Goal: Task Accomplishment & Management: Complete application form

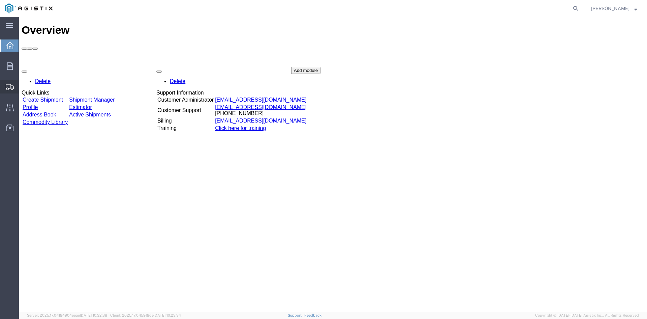
click at [0, 0] on span "Create from Template" at bounding box center [0, 0] width 0 height 0
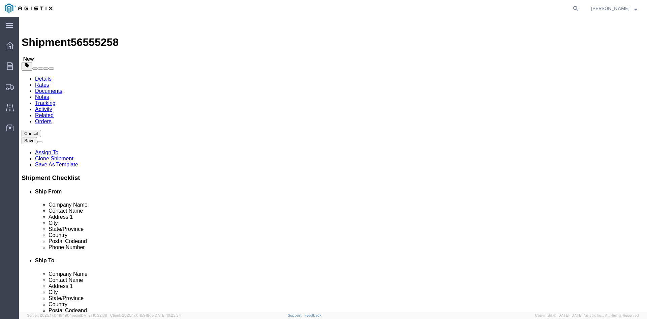
select select
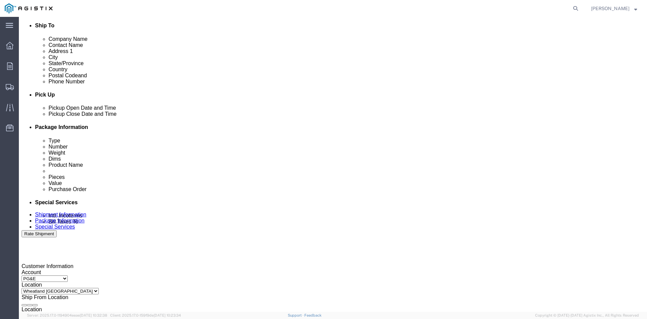
scroll to position [236, 0]
click div "Aug 20 2025 1:43 PM"
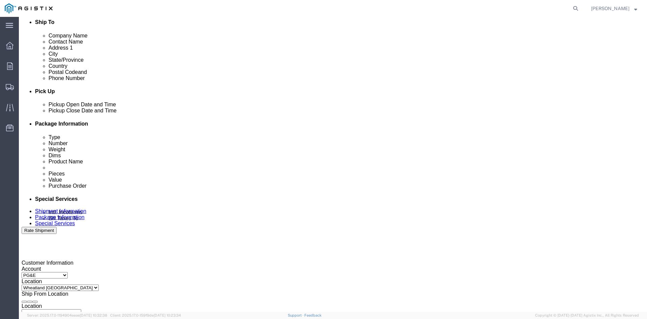
click button "Apply"
click div "Aug 21 2025 2:43 PM"
click button "Apply"
click div
click button "Apply"
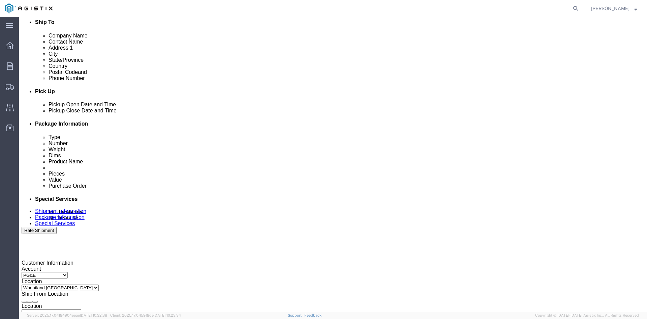
click div
click button "Apply"
click input "3501322691"
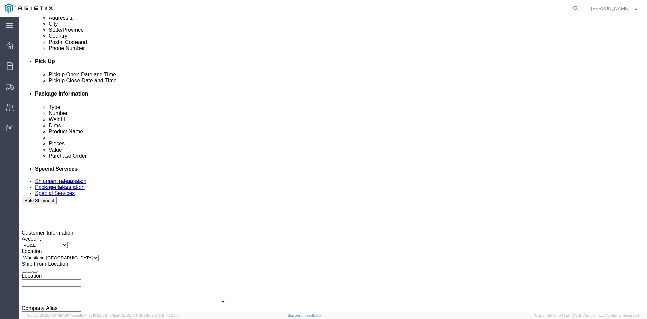
scroll to position [340, 0]
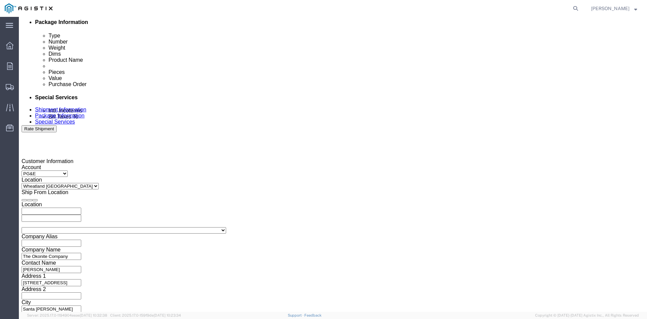
type input "3501410804"
click button "Continue"
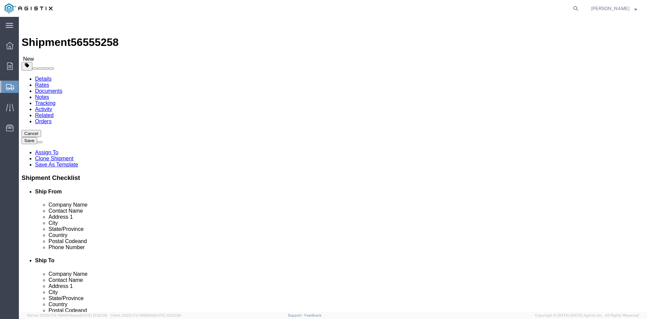
click input "41860.00"
type input "4"
type input "41360"
click dd "8.00 Each"
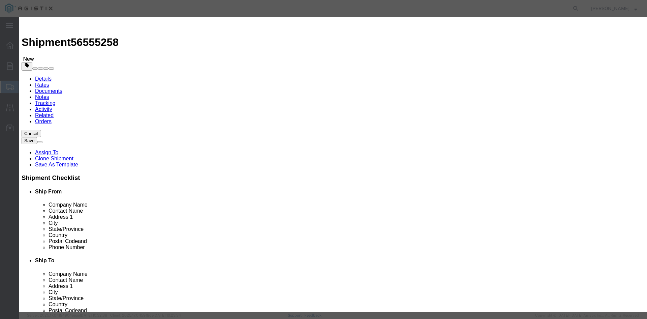
click input "111933.00"
type input "1"
type input "139880"
click button "Save & Close"
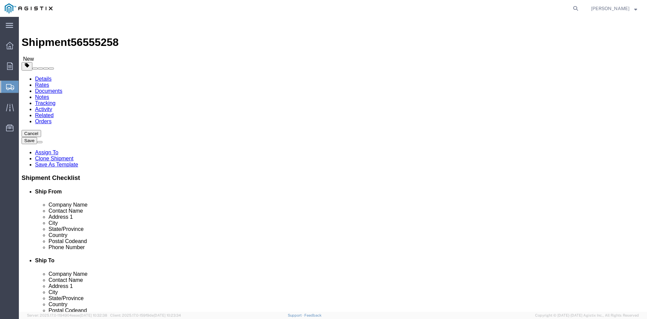
click button "Rate Shipment"
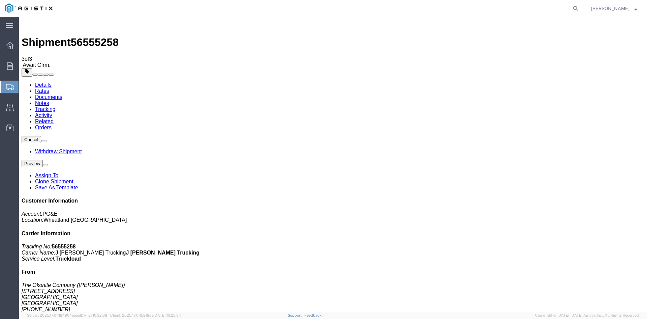
click at [0, 0] on span "Create from Template" at bounding box center [0, 0] width 0 height 0
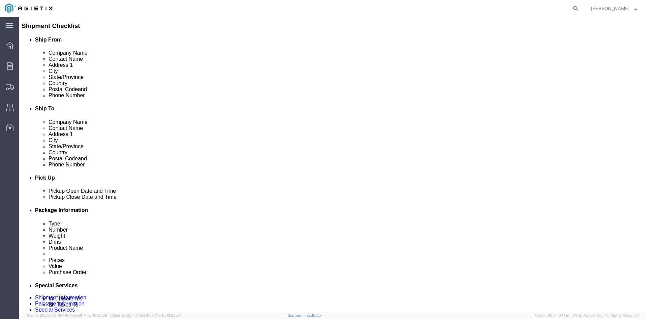
scroll to position [202, 0]
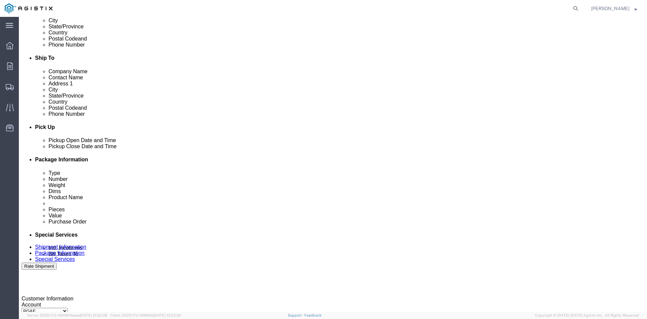
click div "Aug 20 2025 1:44 PM"
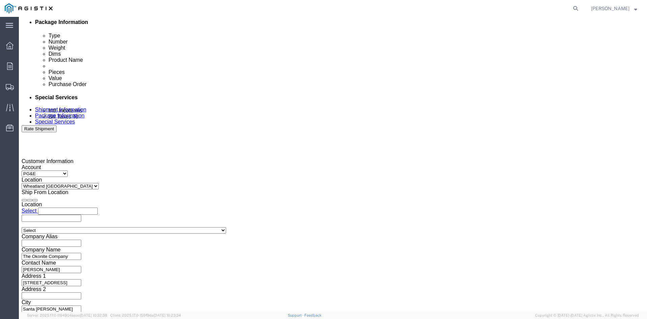
type input "12:44 PM"
click button "Apply"
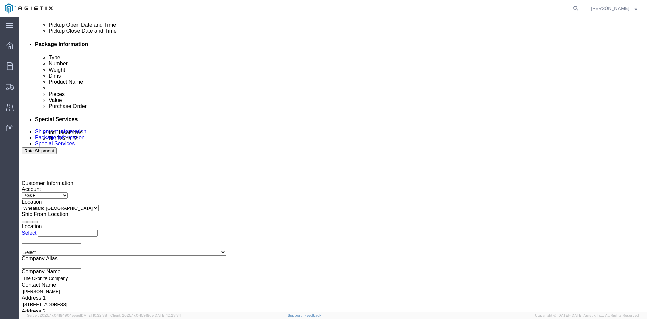
scroll to position [306, 0]
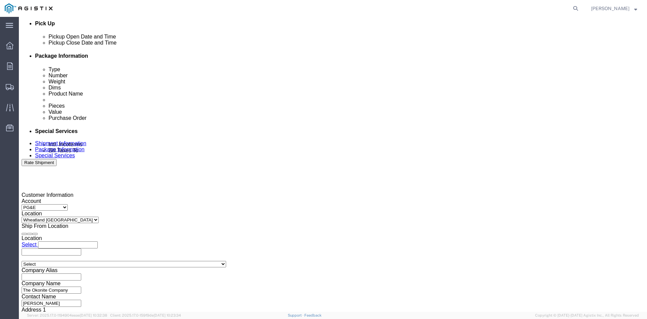
click div "Aug 20 2025 12:44 PM"
click button "Apply"
click div "Aug 22 2025 1:44 PM"
click button "Apply"
click div
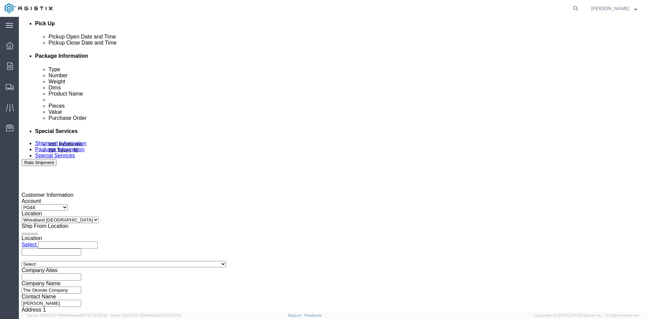
click button "Apply"
click div
click button "Apply"
click input "3501322691"
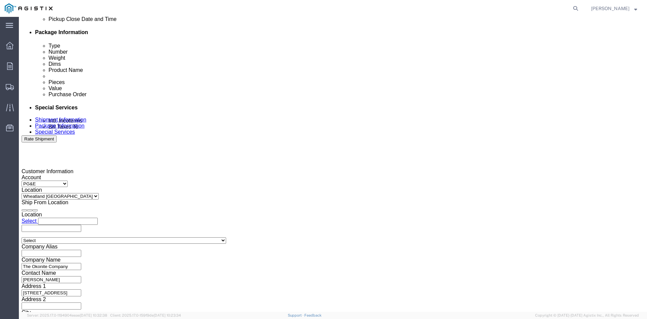
scroll to position [340, 0]
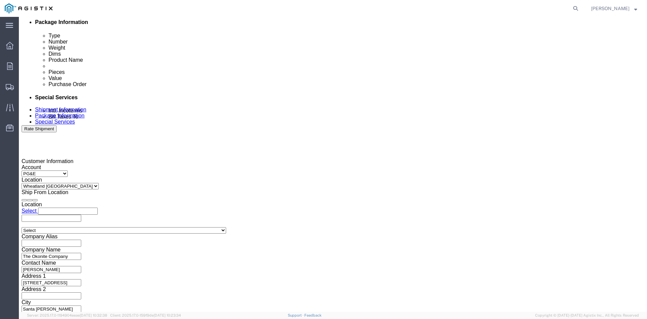
type input "3501410804"
click button "Continue"
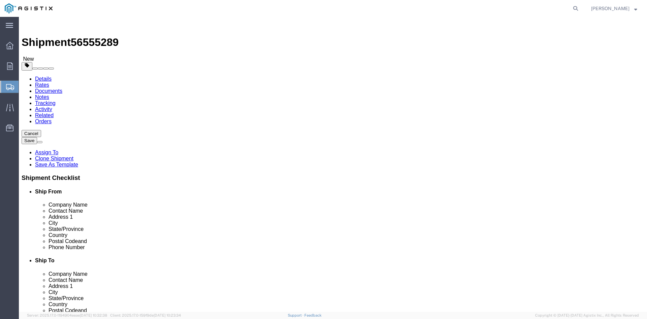
click input "41860.00"
type input "4"
type input "41310"
click dd "8.00 Each"
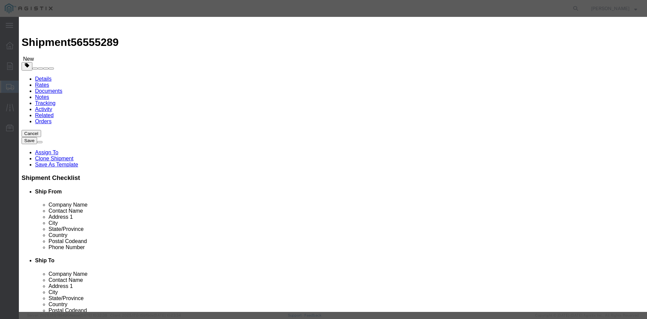
scroll to position [7, 0]
drag, startPoint x: 200, startPoint y: 102, endPoint x: 259, endPoint y: 112, distance: 59.8
click textarea "THIS LOAD REQUIRES 8 CHAINS AND 4 SETS OF COIL RACKS. ADVANCED PICKUP NOTIFICAT…"
click textarea
paste textarea "THIS LOAD REQUIRES 8 CHAINS AND 4 SETS OF COIL RACKS. ADVANCED PICKUP NOTIFICAT…"
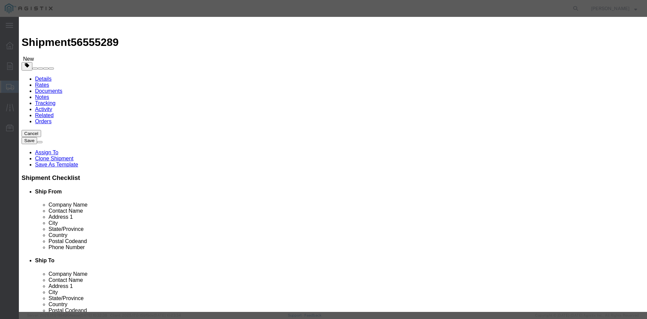
scroll to position [5, 0]
type textarea "THIS LOAD REQUIRES 8 CHAINS AND 4 SETS OF COIL RACKS. ADVANCED PICKUP NOTIFICAT…"
click input "111933.00"
type input "1"
type input "139768"
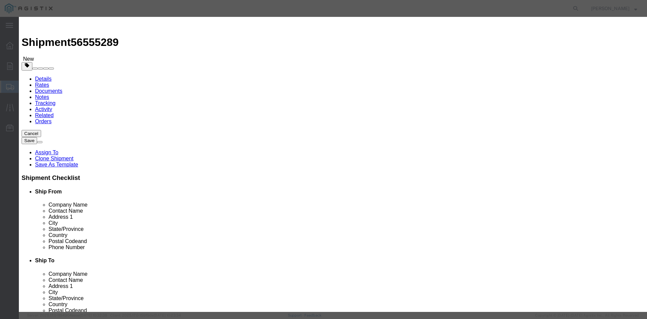
click button "Save & Close"
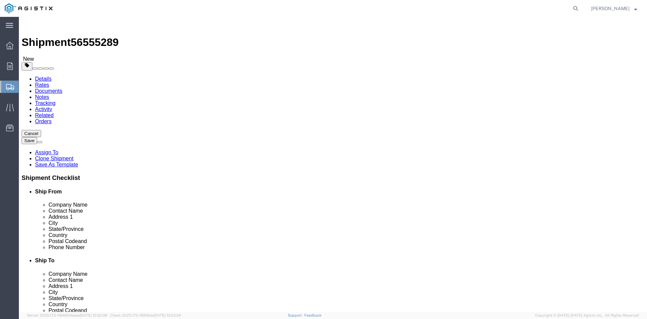
click button "Rate Shipment"
